Goal: Task Accomplishment & Management: Use online tool/utility

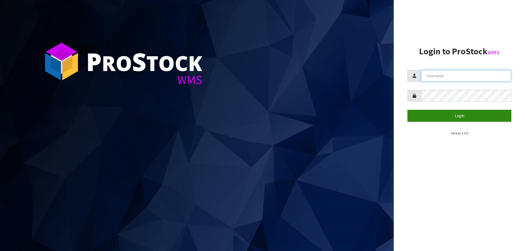
type input "[PERSON_NAME][EMAIL_ADDRESS][DOMAIN_NAME]"
click at [430, 115] on button "Login" at bounding box center [459, 116] width 104 height 12
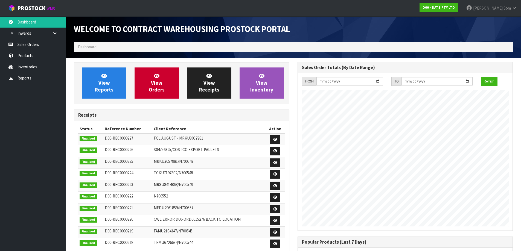
scroll to position [303, 223]
click at [118, 94] on link "View Reports" at bounding box center [104, 83] width 44 height 31
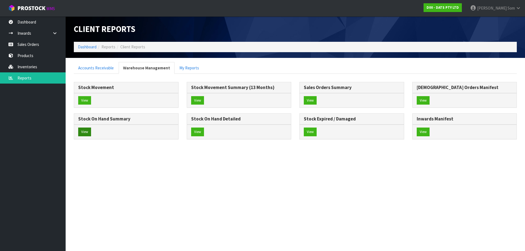
click at [91, 131] on div "View" at bounding box center [126, 132] width 104 height 14
click at [91, 131] on button "View" at bounding box center [84, 132] width 13 height 9
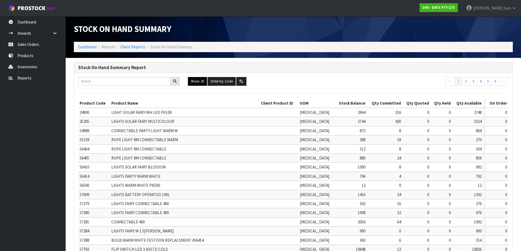
click at [199, 80] on button "Show: 25" at bounding box center [197, 81] width 19 height 9
click at [196, 129] on link "ALL" at bounding box center [209, 128] width 43 height 7
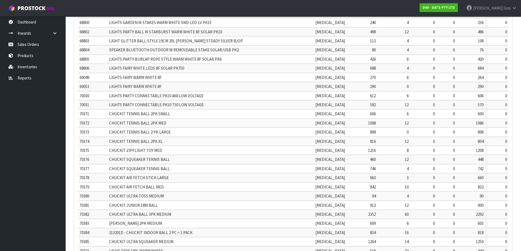
scroll to position [1142, 0]
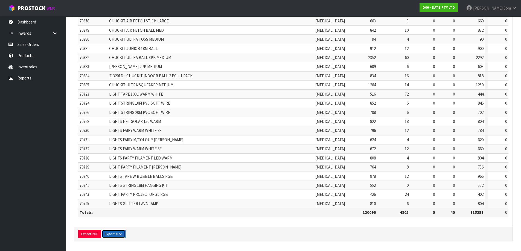
click at [116, 231] on button "Export XLSX" at bounding box center [114, 234] width 24 height 9
